Goal: Task Accomplishment & Management: Manage account settings

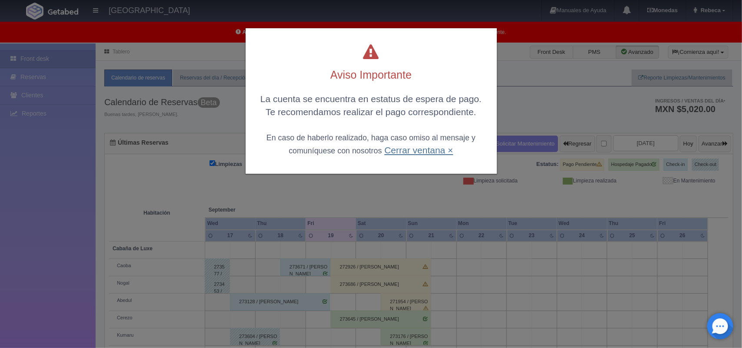
click at [398, 148] on link "Cerrar ventana ×" at bounding box center [418, 150] width 69 height 10
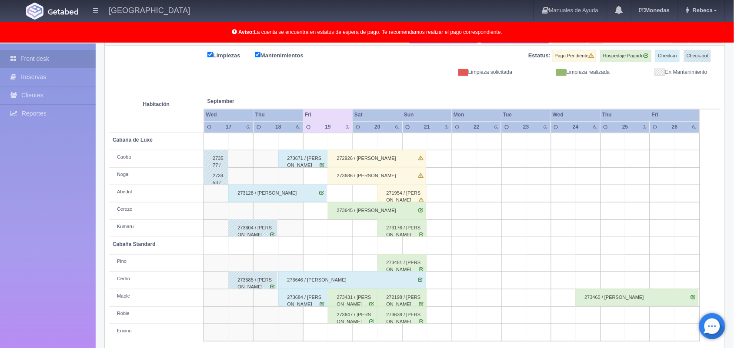
scroll to position [121, 0]
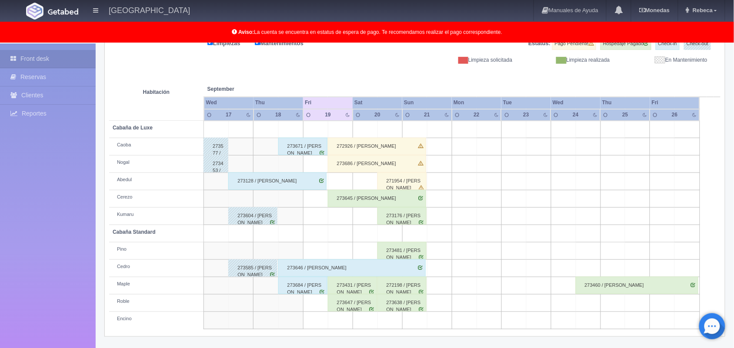
click at [398, 218] on div "273176 / Dianiz Norai Álvarez Romero" at bounding box center [401, 215] width 49 height 17
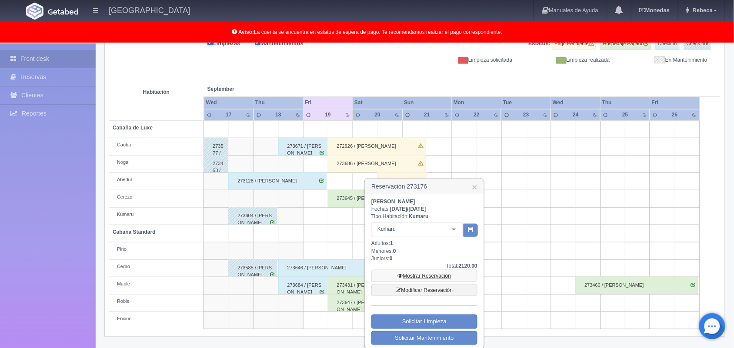
click at [435, 279] on link "Mostrar Reservación" at bounding box center [424, 276] width 106 height 12
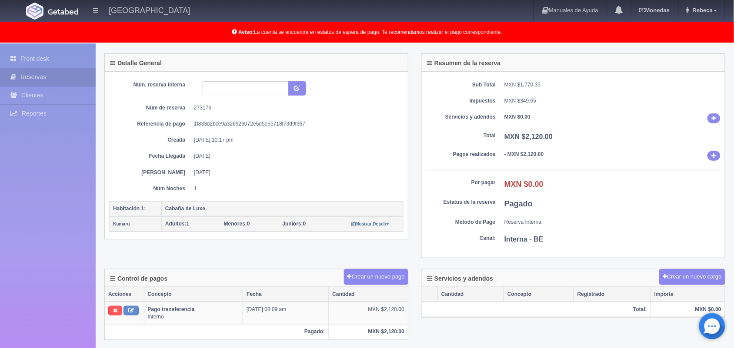
scroll to position [22, 0]
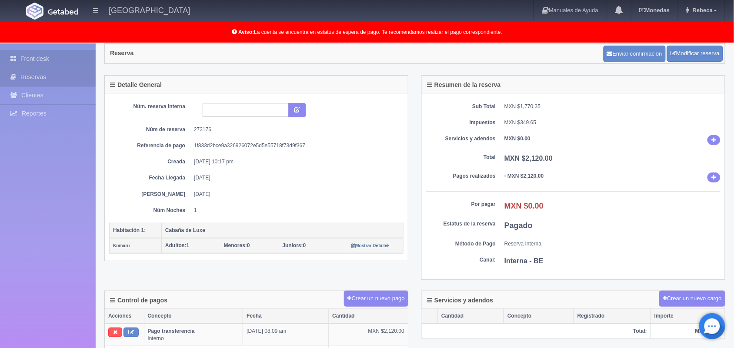
click at [66, 52] on link "Front desk" at bounding box center [48, 59] width 96 height 18
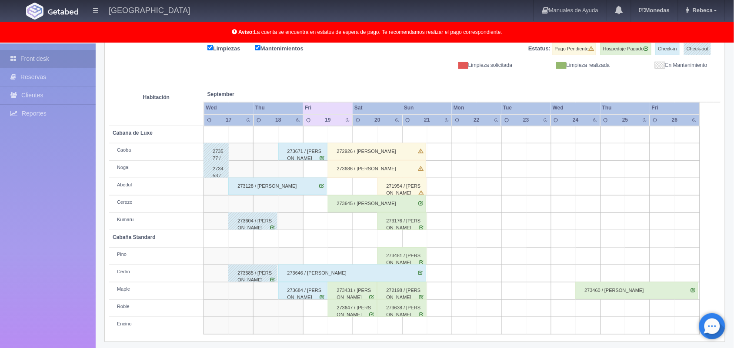
scroll to position [120, 0]
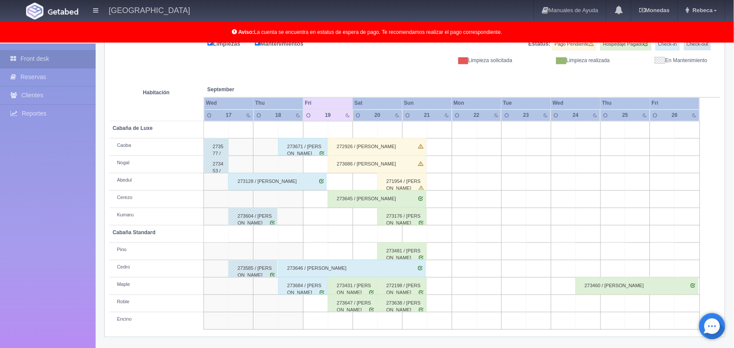
click at [349, 292] on div "273431 / Jessica Méndez" at bounding box center [352, 285] width 49 height 17
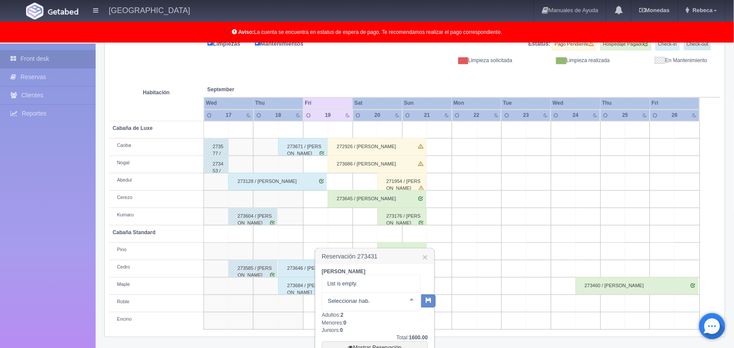
click at [349, 293] on div "No elements found. Consider changing the search query. List is empty." at bounding box center [371, 302] width 99 height 19
click at [430, 344] on div "Jessica Méndez Fechas: 2025-09-19 / 2025-09-20 Tipo Habitación: Maple Maple Cab…" at bounding box center [375, 350] width 118 height 172
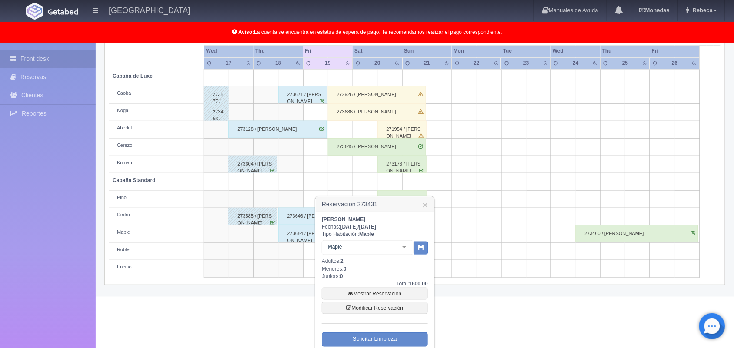
scroll to position [214, 0]
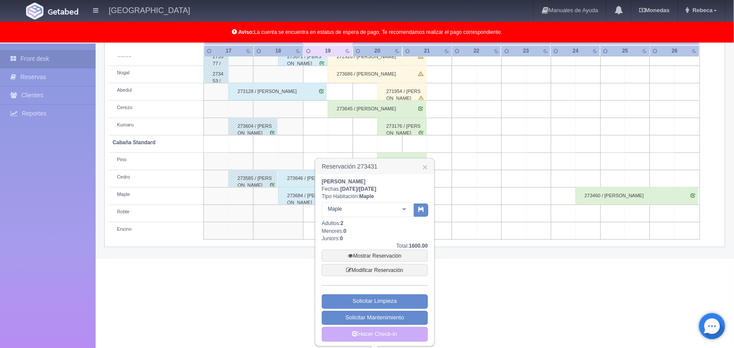
click at [430, 344] on div "Reservación 273431 × Jessica Méndez Fechas: 2025-09-19 / 2025-09-20 Tipo Habita…" at bounding box center [375, 252] width 120 height 189
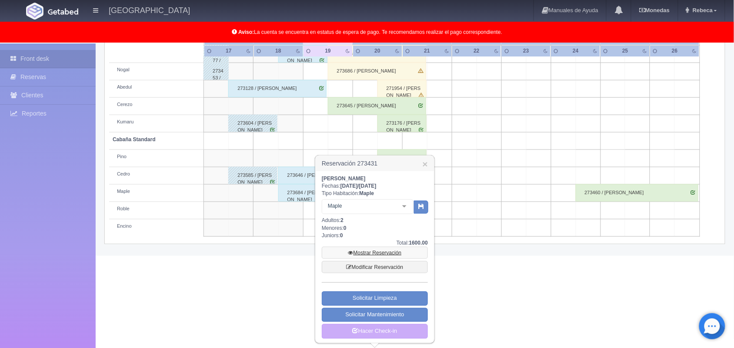
click at [372, 251] on link "Mostrar Reservación" at bounding box center [375, 253] width 106 height 12
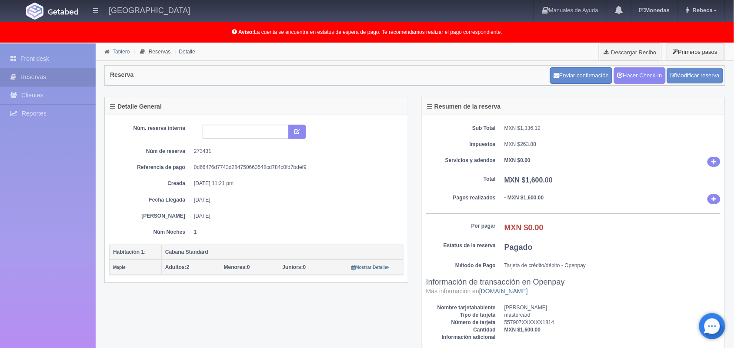
click at [120, 53] on link "Tablero" at bounding box center [121, 52] width 17 height 6
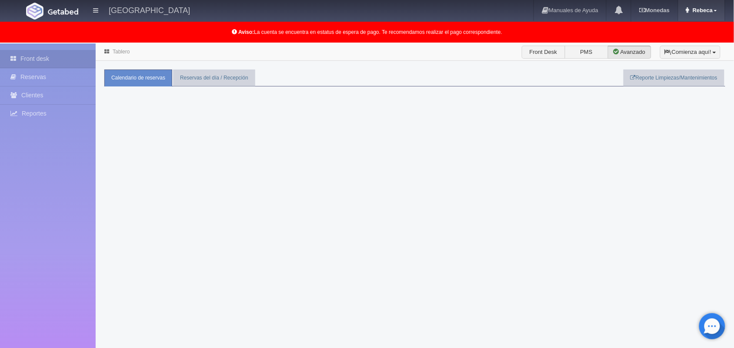
click at [708, 9] on span "Rebeca" at bounding box center [702, 10] width 22 height 7
click at [694, 42] on link "Salir / Log Out" at bounding box center [690, 41] width 69 height 11
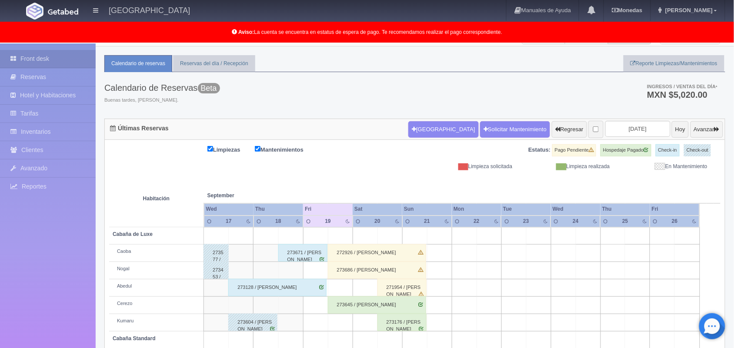
scroll to position [121, 0]
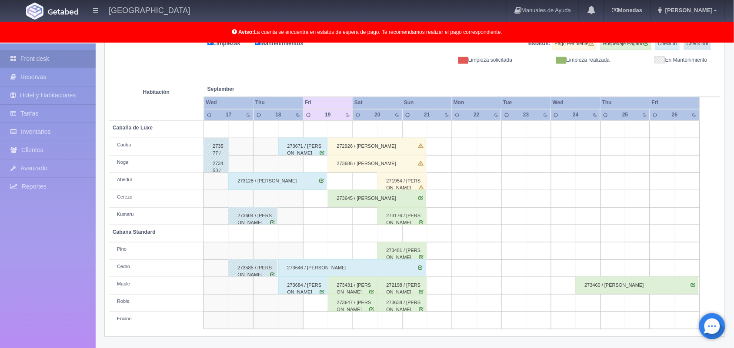
click at [362, 146] on div "272926 / Diego Abarca" at bounding box center [377, 146] width 98 height 17
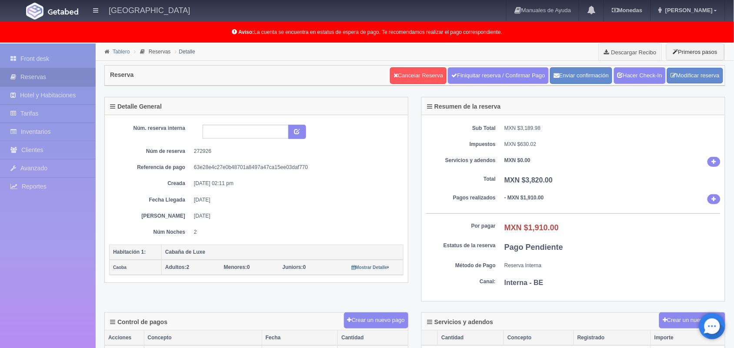
click at [119, 51] on link "Tablero" at bounding box center [121, 52] width 17 height 6
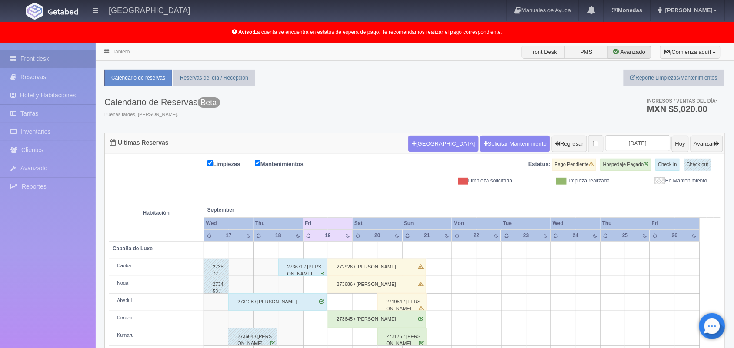
click at [379, 267] on div "272926 / [PERSON_NAME]" at bounding box center [377, 267] width 98 height 17
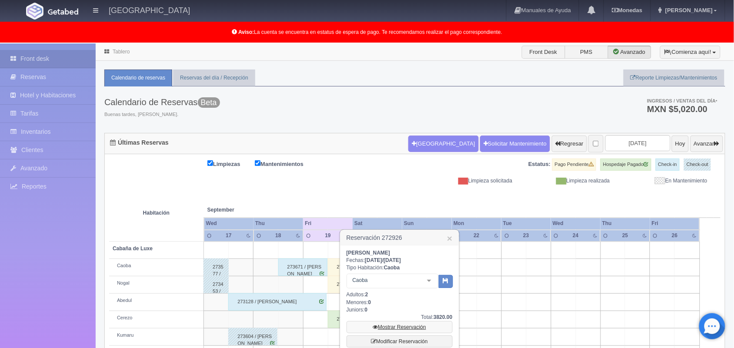
click at [400, 325] on link "Mostrar Reservación" at bounding box center [400, 327] width 106 height 12
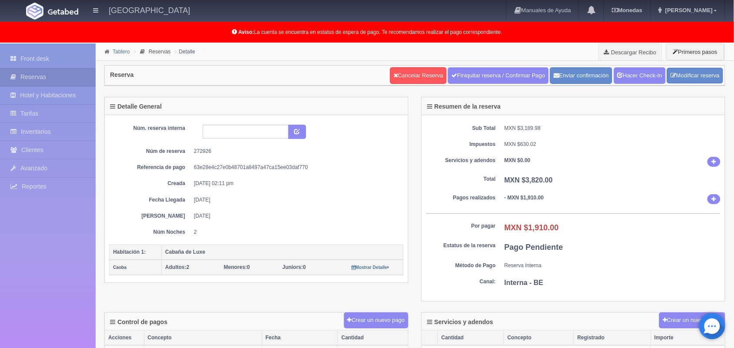
click at [122, 50] on link "Tablero" at bounding box center [121, 52] width 17 height 6
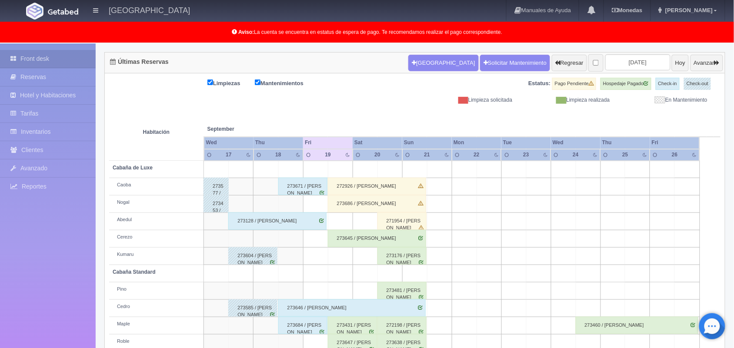
scroll to position [121, 0]
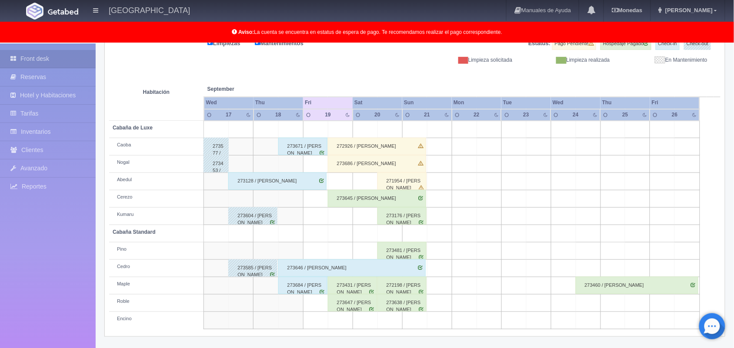
click at [355, 200] on div "273645 / [PERSON_NAME]" at bounding box center [377, 198] width 98 height 17
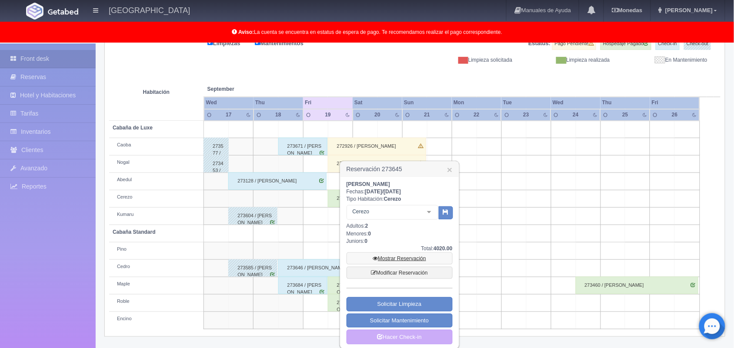
click at [383, 257] on link "Mostrar Reservación" at bounding box center [400, 259] width 106 height 12
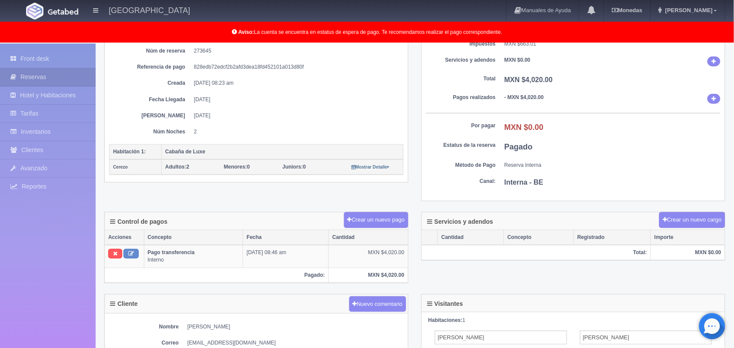
scroll to position [1, 0]
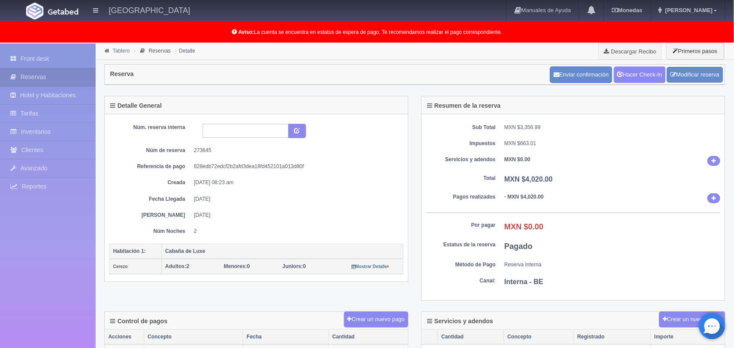
click at [124, 51] on link "Tablero" at bounding box center [121, 51] width 17 height 6
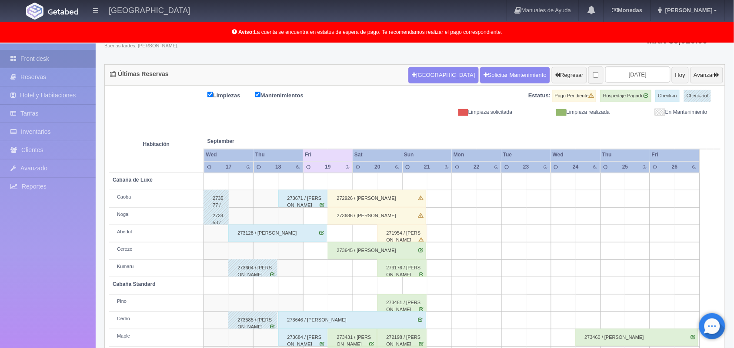
scroll to position [121, 0]
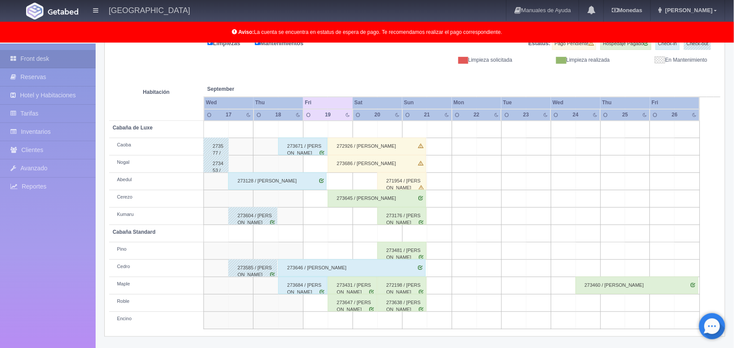
click at [359, 290] on div "273431 / [PERSON_NAME]" at bounding box center [352, 285] width 49 height 17
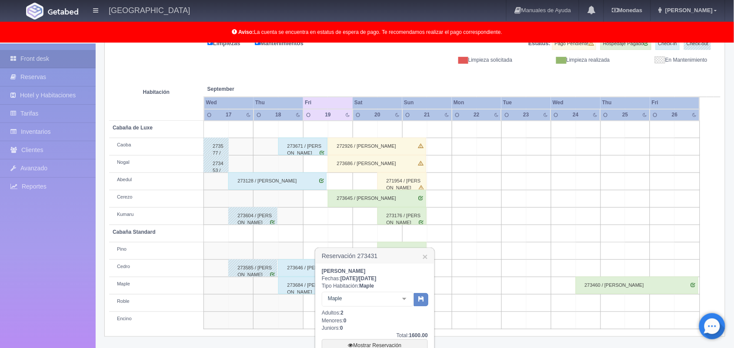
scroll to position [214, 0]
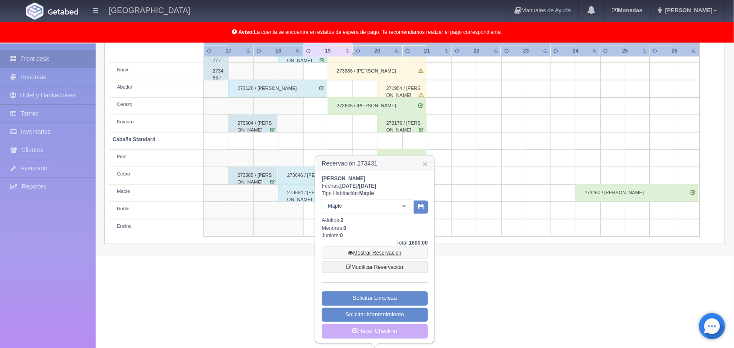
click at [367, 254] on link "Mostrar Reservación" at bounding box center [375, 253] width 106 height 12
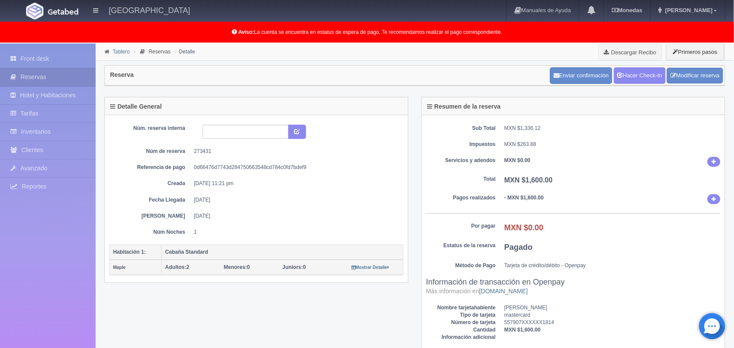
click at [122, 53] on link "Tablero" at bounding box center [121, 52] width 17 height 6
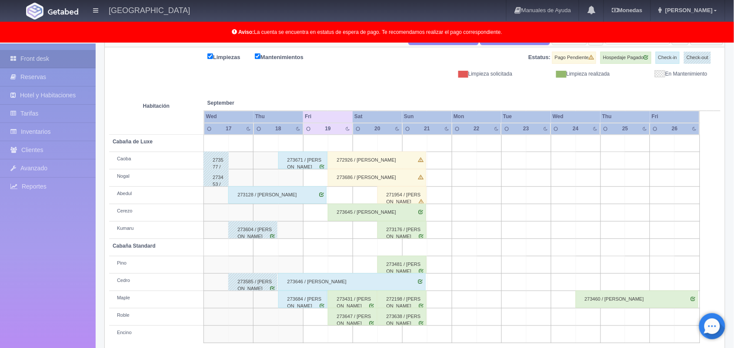
scroll to position [121, 0]
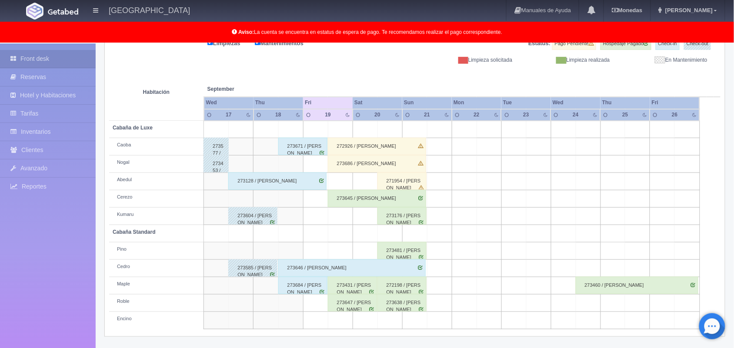
drag, startPoint x: 742, startPoint y: 187, endPoint x: 742, endPoint y: 314, distance: 127.4
click at [734, 227] on html "Hotel Xacallan Manuales de Ayuda Actualizaciones recientes Monedas Tipo de camb…" at bounding box center [367, 53] width 734 height 348
click at [361, 309] on div "273647 / Magali Martinez Duran" at bounding box center [352, 302] width 49 height 17
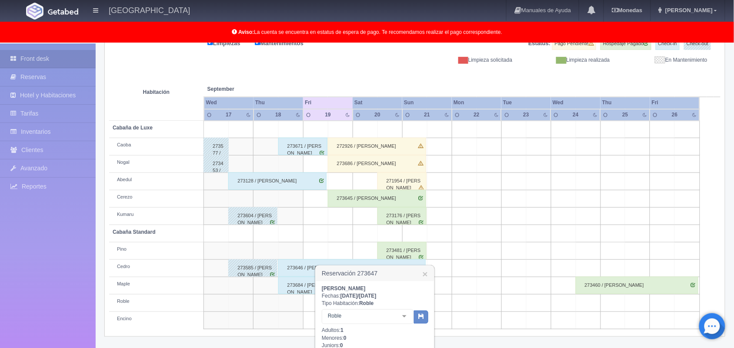
scroll to position [232, 0]
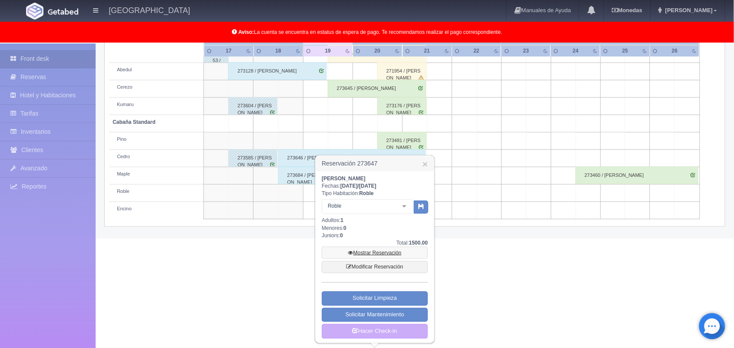
click at [365, 251] on link "Mostrar Reservación" at bounding box center [375, 253] width 106 height 12
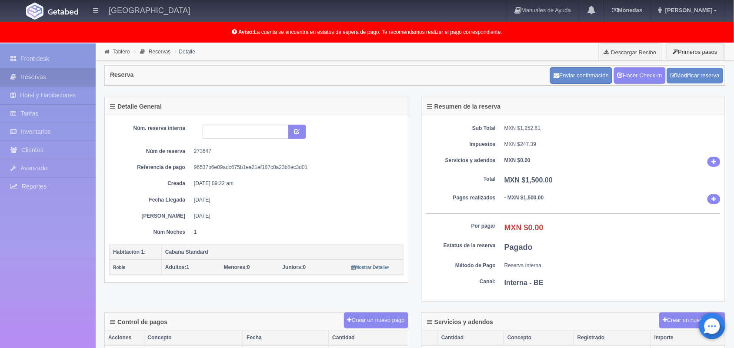
click at [123, 55] on li "Tablero" at bounding box center [117, 51] width 30 height 8
click at [121, 51] on link "Tablero" at bounding box center [121, 52] width 17 height 6
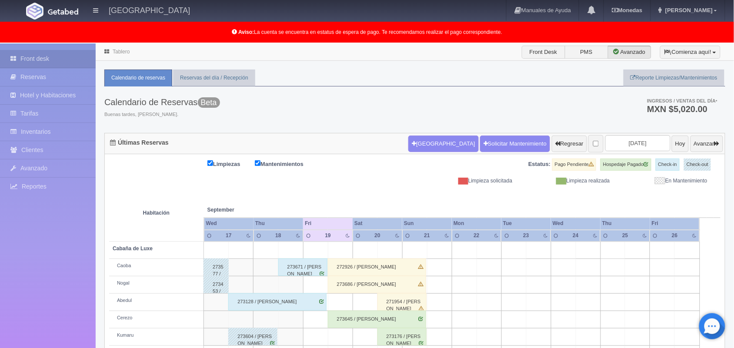
scroll to position [121, 0]
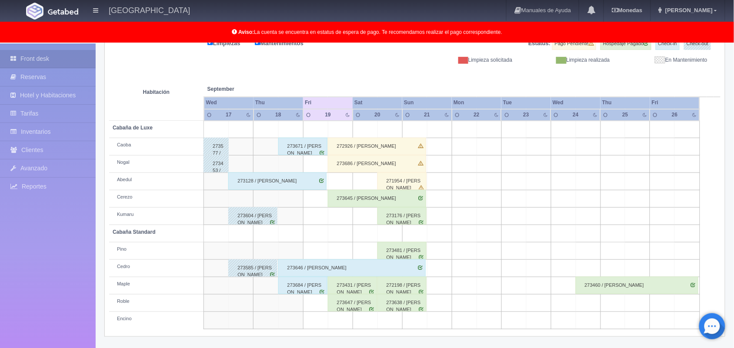
click at [410, 185] on div "271954 / [PERSON_NAME]" at bounding box center [401, 181] width 49 height 17
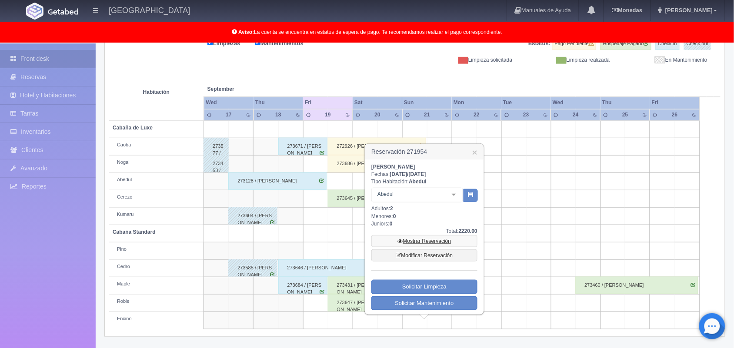
click at [420, 241] on link "Mostrar Reservación" at bounding box center [424, 241] width 106 height 12
